Goal: Check status: Check status

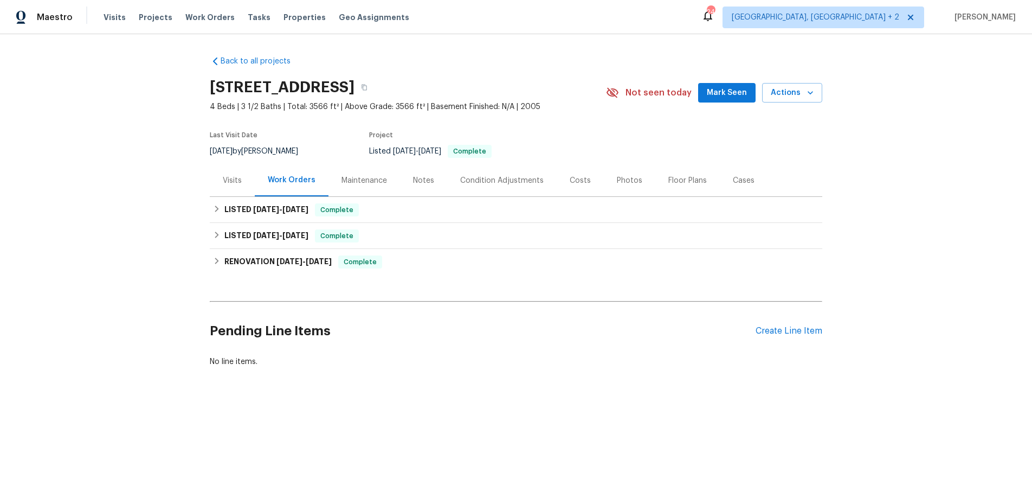
click at [230, 181] on div "Visits" at bounding box center [232, 180] width 19 height 11
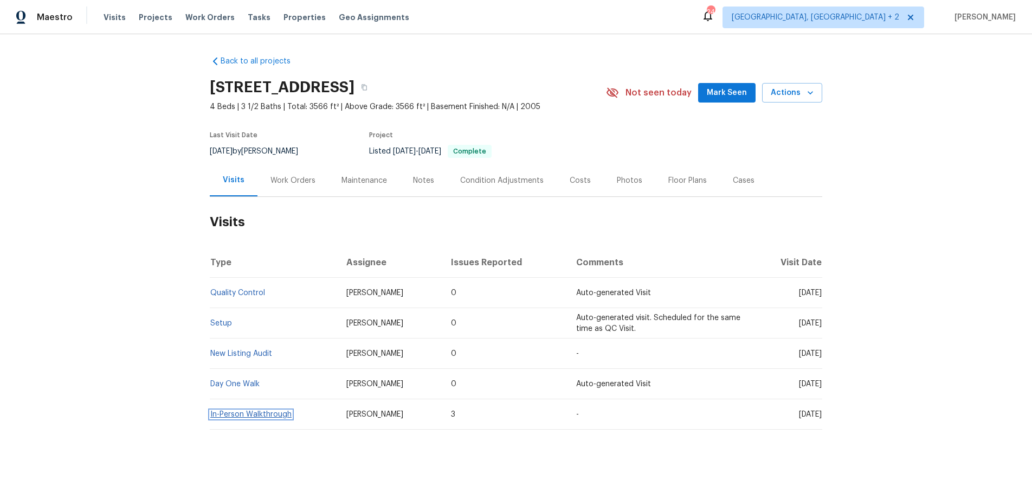
click at [228, 413] on link "In-Person Walkthrough" at bounding box center [250, 414] width 81 height 8
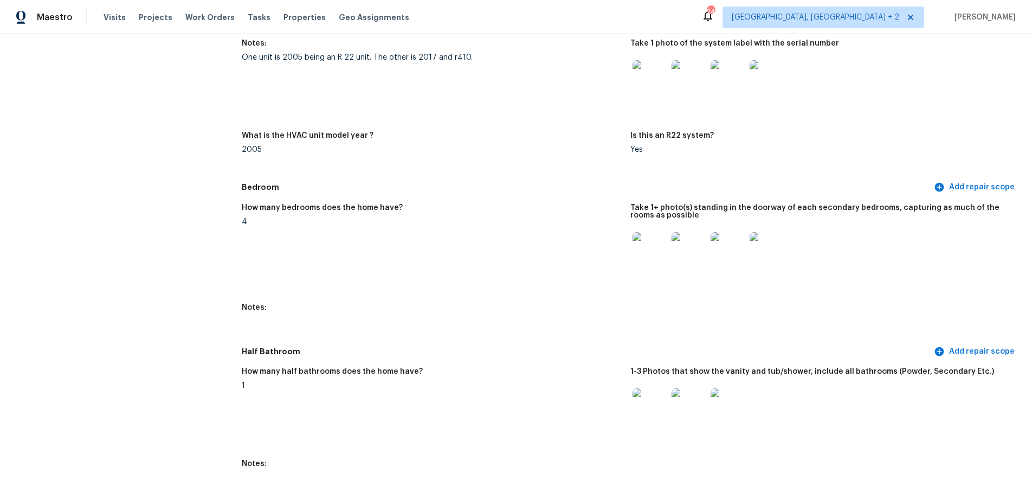
scroll to position [973, 0]
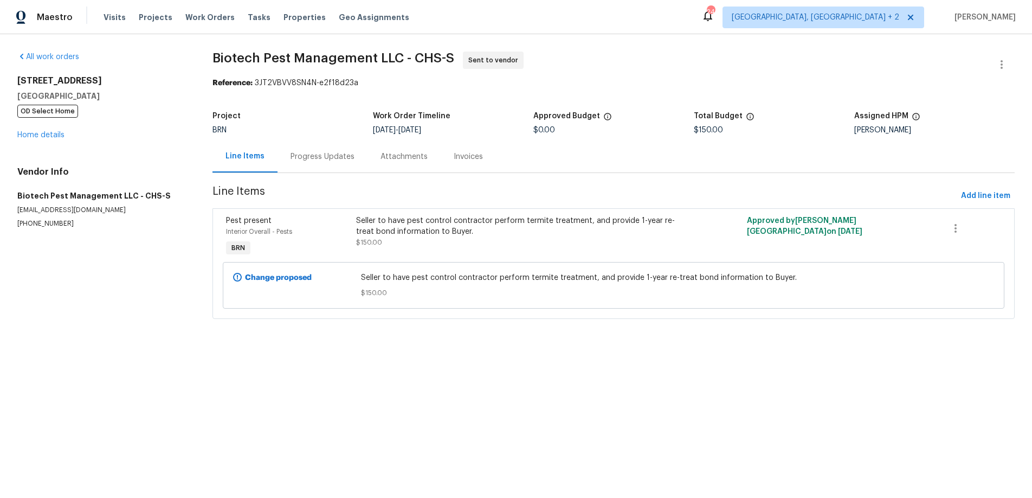
click at [340, 155] on div "Progress Updates" at bounding box center [323, 156] width 64 height 11
